Goal: Task Accomplishment & Management: Complete application form

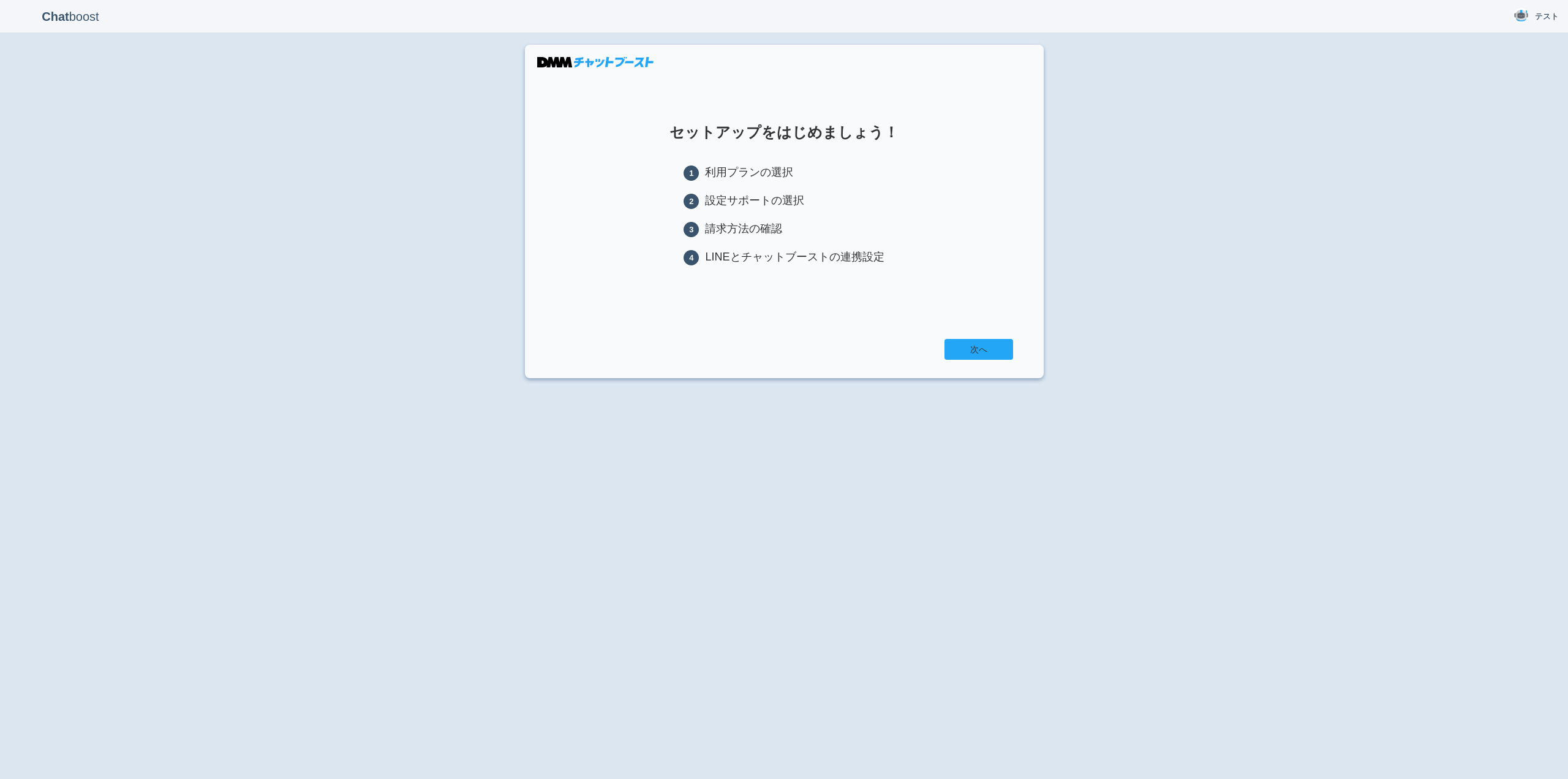
click at [986, 356] on link "次へ" at bounding box center [979, 349] width 69 height 20
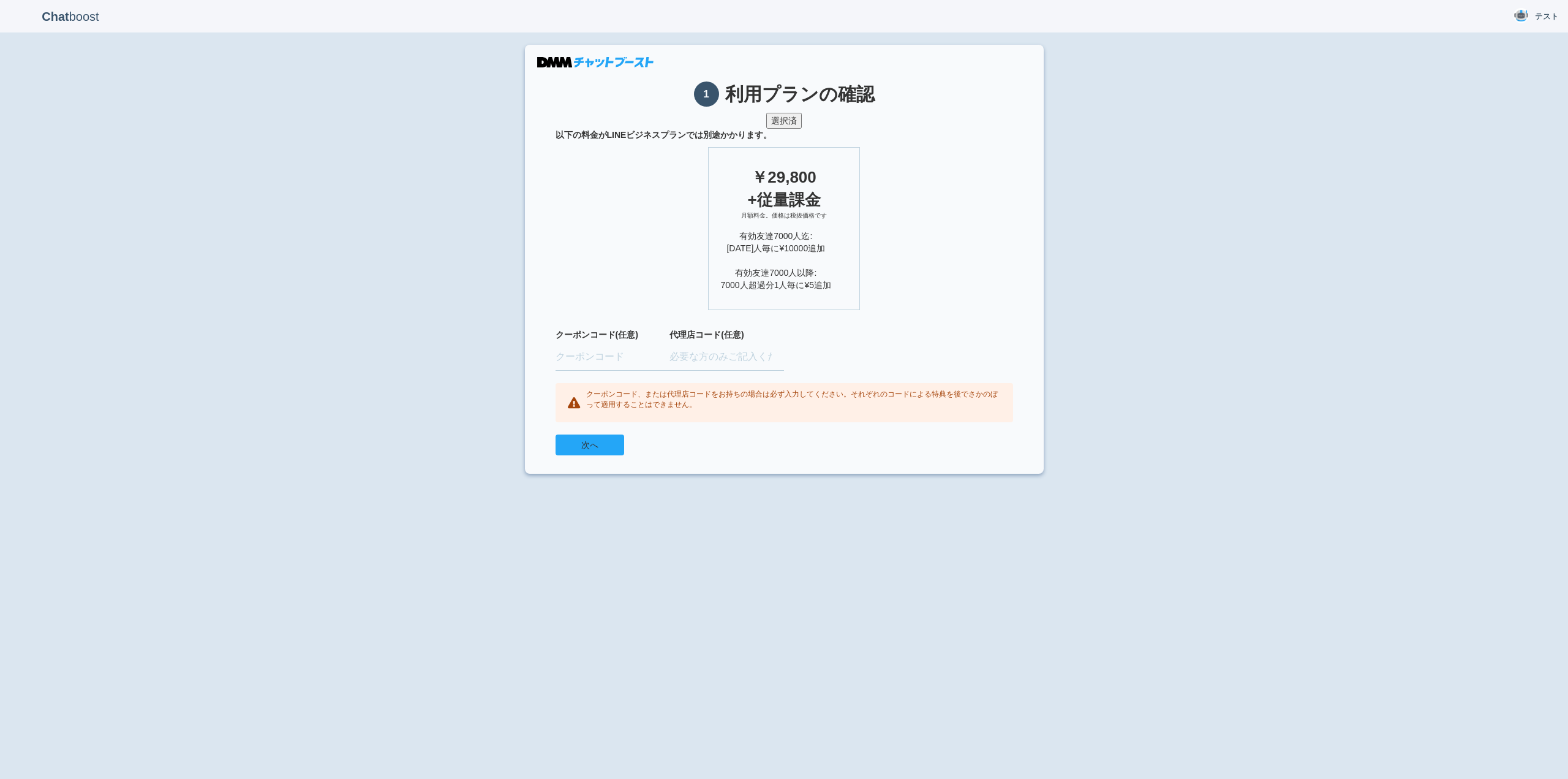
click at [599, 448] on button "次へ" at bounding box center [590, 444] width 69 height 20
